Goal: Check status

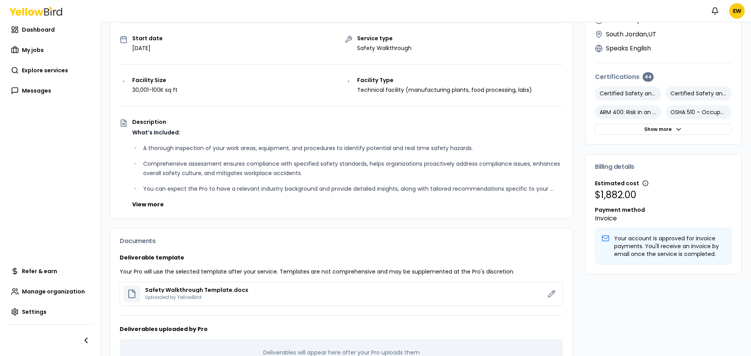
scroll to position [146, 0]
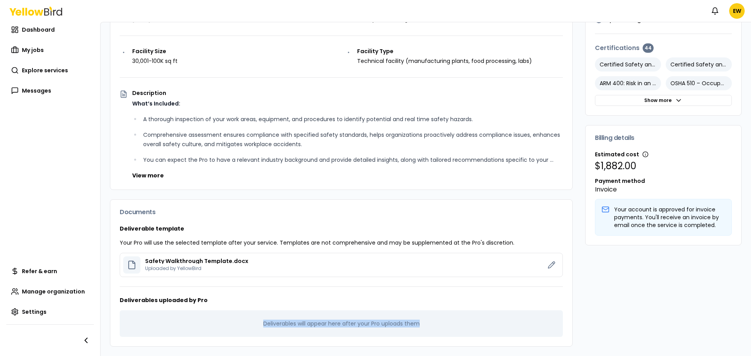
drag, startPoint x: 418, startPoint y: 326, endPoint x: 227, endPoint y: 327, distance: 190.2
click at [227, 327] on div "Deliverables will appear here after your Pro uploads them" at bounding box center [341, 324] width 443 height 27
click at [240, 326] on div "Deliverables will appear here after your Pro uploads them" at bounding box center [341, 324] width 443 height 27
click at [264, 321] on div "Deliverables will appear here after your Pro uploads them" at bounding box center [341, 324] width 443 height 27
drag, startPoint x: 259, startPoint y: 325, endPoint x: 427, endPoint y: 324, distance: 167.9
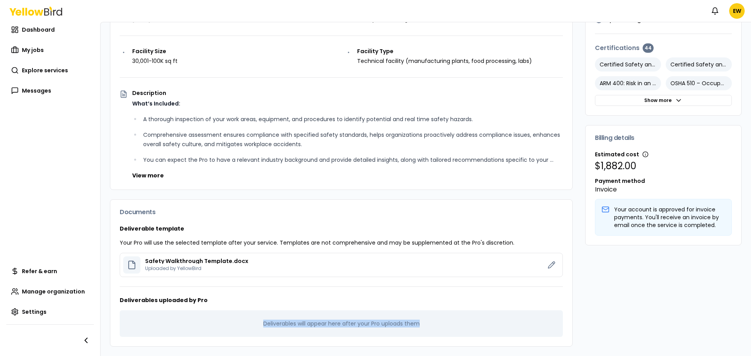
click at [423, 329] on div "Deliverables will appear here after your Pro uploads them" at bounding box center [341, 324] width 443 height 27
click at [427, 324] on div "Deliverables will appear here after your Pro uploads them" at bounding box center [341, 324] width 443 height 27
drag, startPoint x: 419, startPoint y: 324, endPoint x: 255, endPoint y: 325, distance: 164.0
click at [255, 325] on div "Deliverables will appear here after your Pro uploads them" at bounding box center [341, 324] width 443 height 27
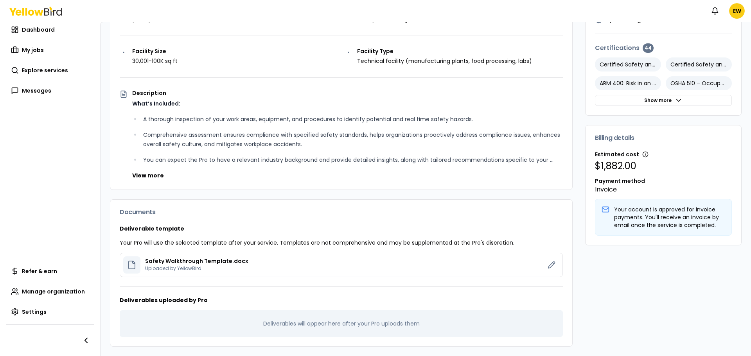
click at [407, 320] on div "Deliverables will appear here after your Pro uploads them" at bounding box center [341, 324] width 443 height 27
drag, startPoint x: 416, startPoint y: 322, endPoint x: 257, endPoint y: 321, distance: 158.5
click at [257, 321] on div "Deliverables will appear here after your Pro uploads them" at bounding box center [341, 324] width 443 height 27
click at [259, 322] on div "Deliverables will appear here after your Pro uploads them" at bounding box center [341, 324] width 443 height 27
drag, startPoint x: 261, startPoint y: 323, endPoint x: 418, endPoint y: 328, distance: 157.0
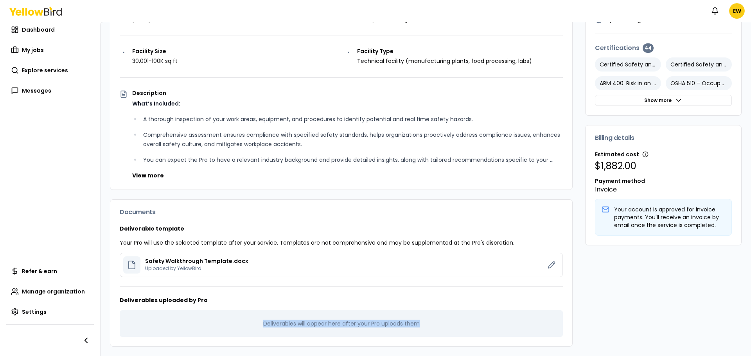
click at [418, 328] on div "Deliverables will appear here after your Pro uploads them" at bounding box center [341, 324] width 443 height 27
click at [420, 326] on div "Deliverables will appear here after your Pro uploads them" at bounding box center [341, 324] width 443 height 27
click at [414, 325] on div "Deliverables will appear here after your Pro uploads them" at bounding box center [341, 324] width 443 height 27
drag, startPoint x: 414, startPoint y: 325, endPoint x: 274, endPoint y: 325, distance: 140.1
click at [274, 325] on div "Deliverables will appear here after your Pro uploads them" at bounding box center [341, 324] width 443 height 27
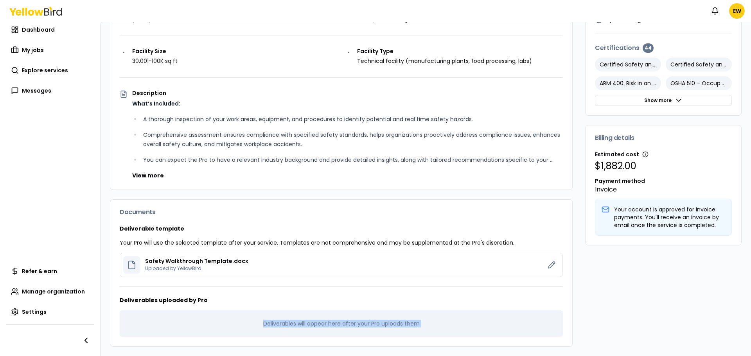
click at [273, 324] on div "Deliverables will appear here after your Pro uploads them" at bounding box center [341, 324] width 443 height 27
drag, startPoint x: 264, startPoint y: 325, endPoint x: 418, endPoint y: 329, distance: 153.5
click at [418, 329] on div "Deliverables will appear here after your Pro uploads them" at bounding box center [341, 324] width 443 height 27
click at [418, 325] on div "Deliverables will appear here after your Pro uploads them" at bounding box center [341, 324] width 443 height 27
click at [410, 323] on div "Deliverables will appear here after your Pro uploads them" at bounding box center [341, 324] width 443 height 27
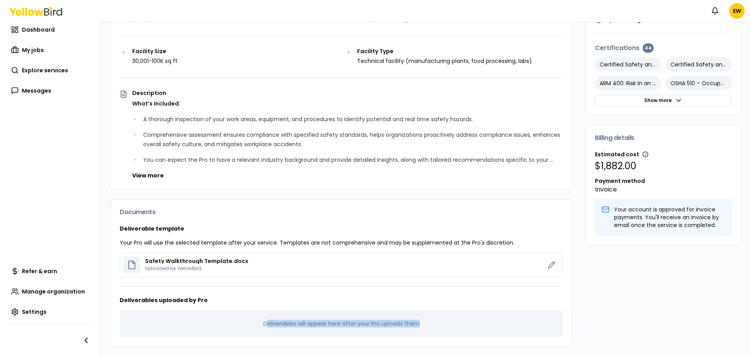
click at [414, 322] on div "Deliverables will appear here after your Pro uploads them" at bounding box center [341, 324] width 443 height 27
click at [414, 323] on div "Deliverables will appear here after your Pro uploads them" at bounding box center [341, 324] width 443 height 27
